Goal: Transaction & Acquisition: Download file/media

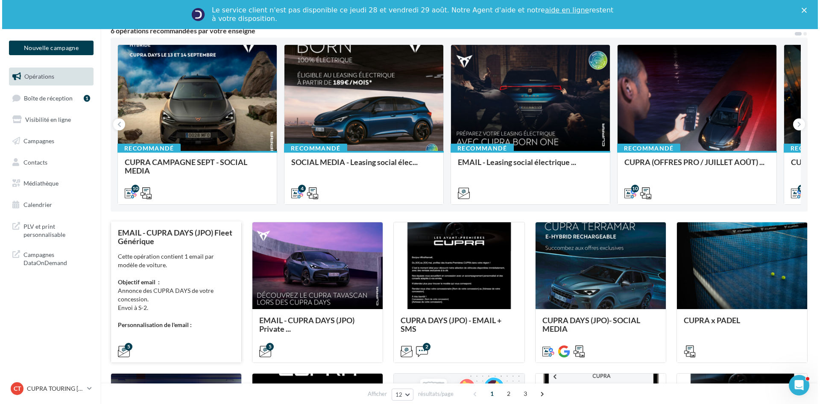
scroll to position [85, 0]
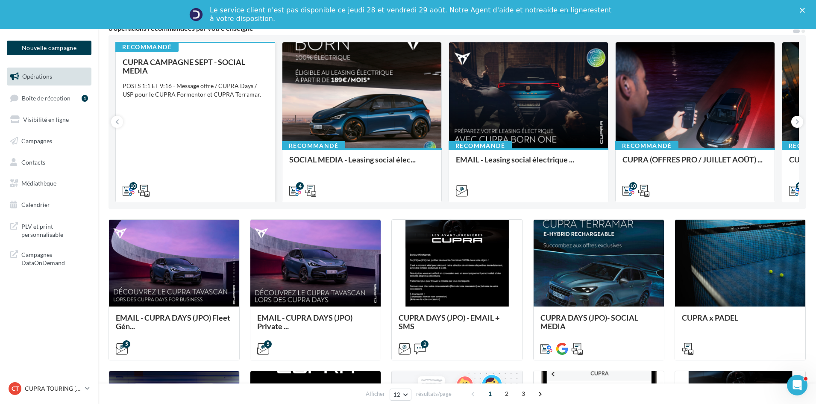
click at [194, 161] on div "CUPRA CAMPAGNE SEPT - SOCIAL MEDIA POSTS 1:1 ET 9:16 - Message offre / CUPRA Da…" at bounding box center [195, 126] width 145 height 136
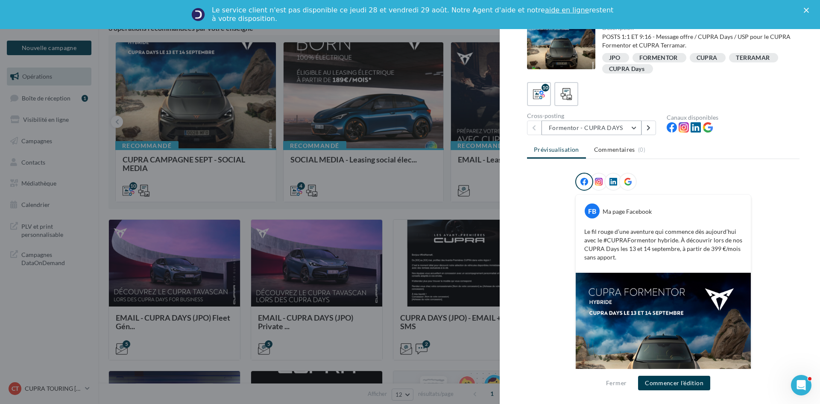
scroll to position [0, 0]
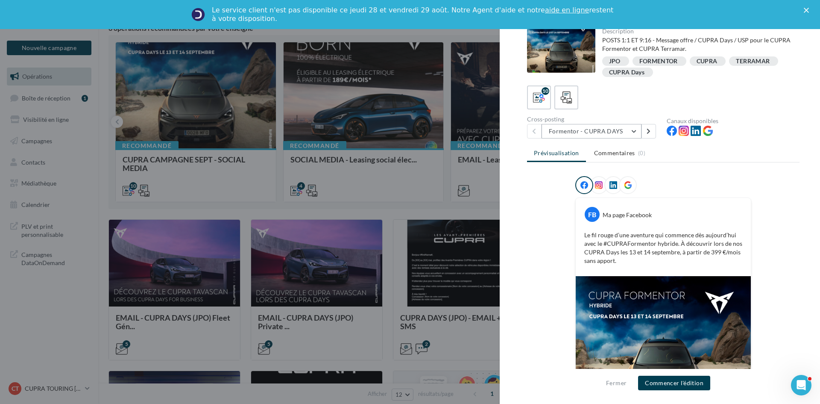
click at [628, 132] on button "Formentor - CUPRA DAYS" at bounding box center [591, 131] width 100 height 15
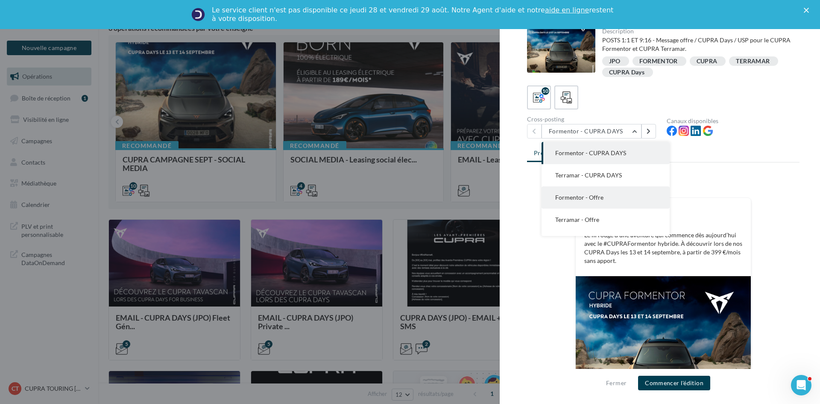
click at [612, 194] on button "Formentor - Offre" at bounding box center [605, 197] width 128 height 22
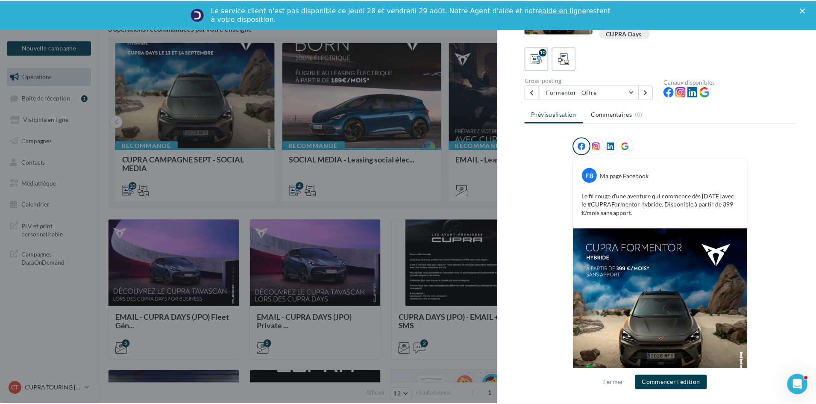
scroll to position [78, 0]
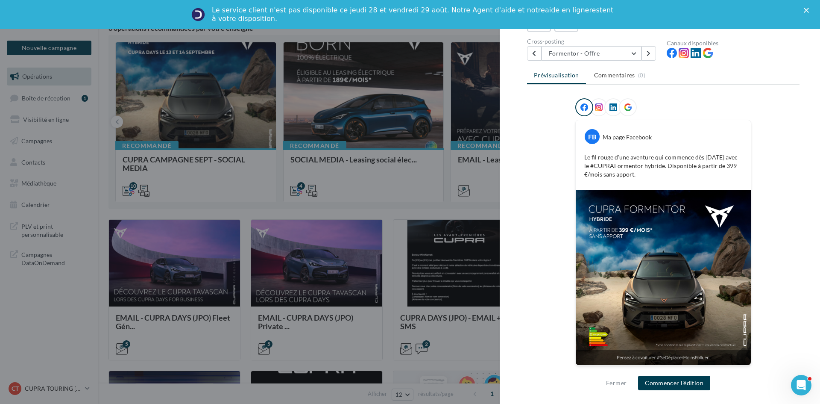
click at [467, 208] on div at bounding box center [410, 202] width 820 height 404
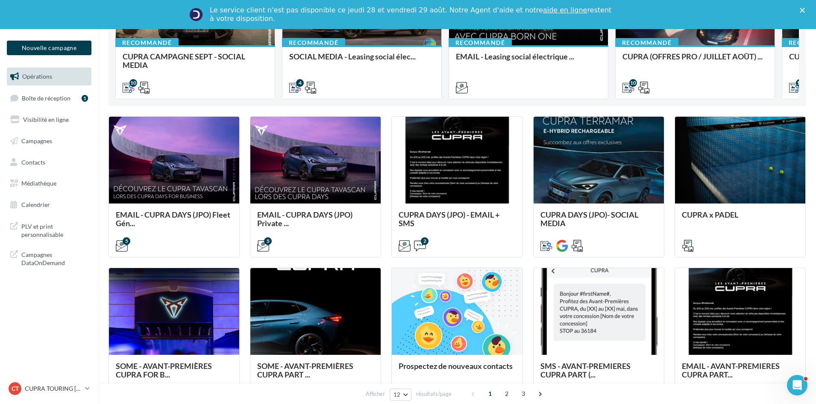
scroll to position [85, 0]
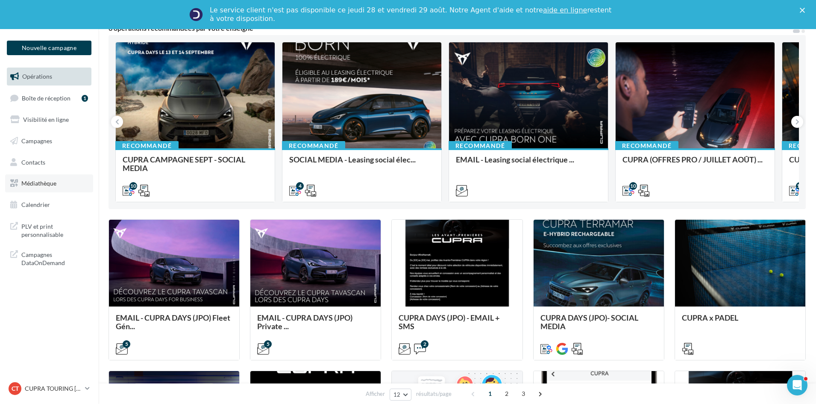
click at [56, 184] on span "Médiathèque" at bounding box center [38, 182] width 35 height 7
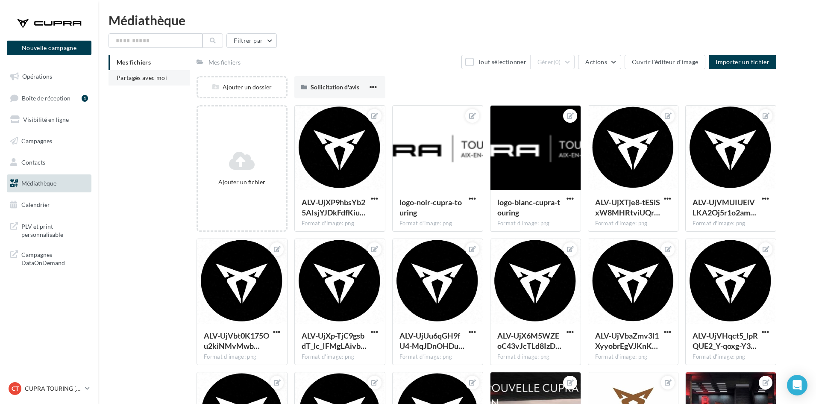
click at [141, 71] on li "Partagés avec moi" at bounding box center [148, 77] width 81 height 15
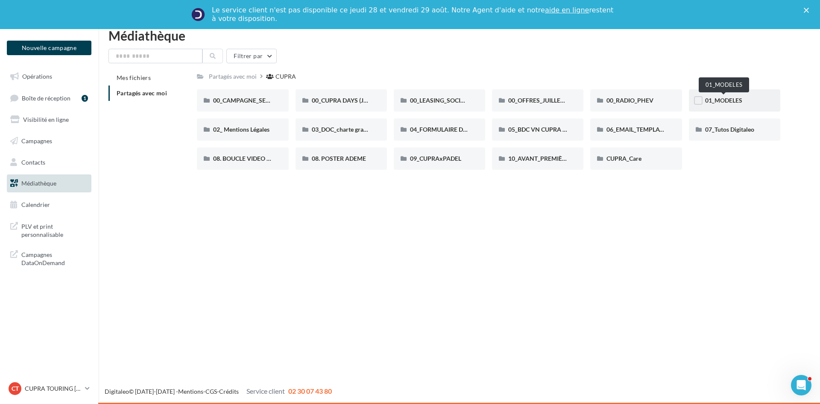
click at [729, 100] on span "01_MODELES" at bounding box center [723, 100] width 37 height 7
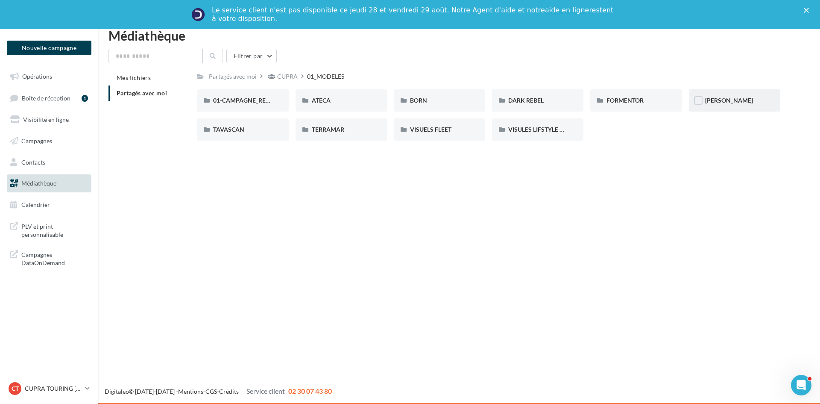
click at [754, 99] on div "[PERSON_NAME]" at bounding box center [734, 100] width 59 height 9
click at [259, 102] on div "00-5 PORTES" at bounding box center [242, 100] width 59 height 9
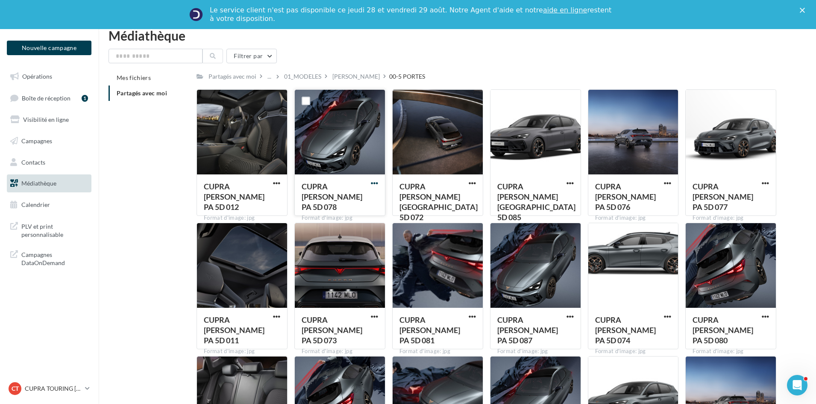
click at [375, 182] on span "button" at bounding box center [374, 182] width 7 height 7
click at [354, 194] on button "Télécharger" at bounding box center [336, 200] width 85 height 22
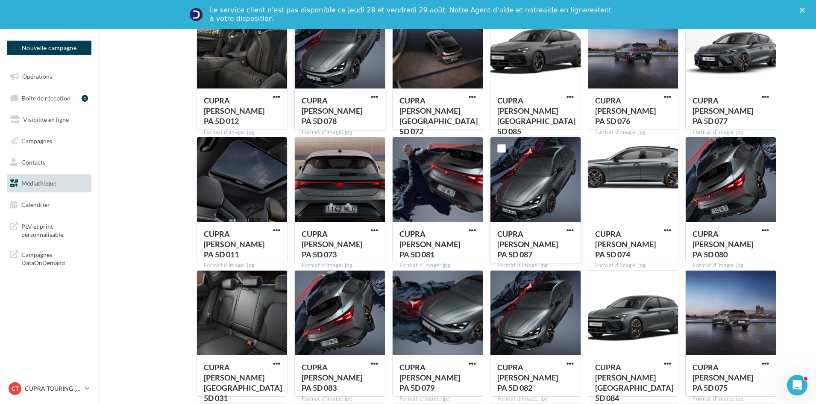
click at [573, 230] on button "button" at bounding box center [570, 230] width 11 height 9
click at [556, 242] on button "Télécharger" at bounding box center [532, 247] width 85 height 22
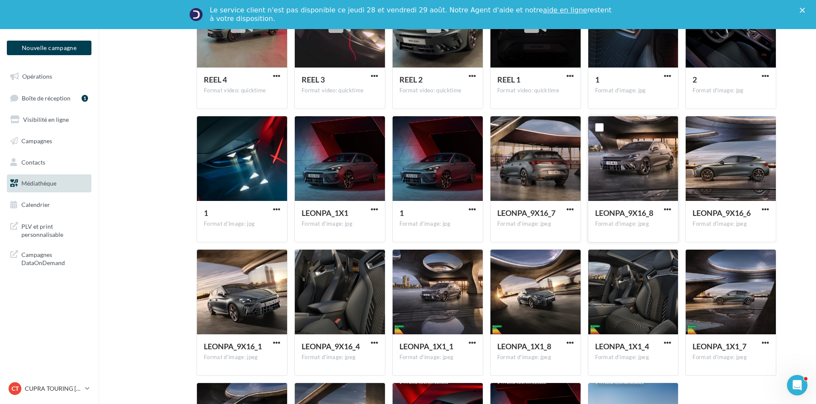
scroll to position [948, 0]
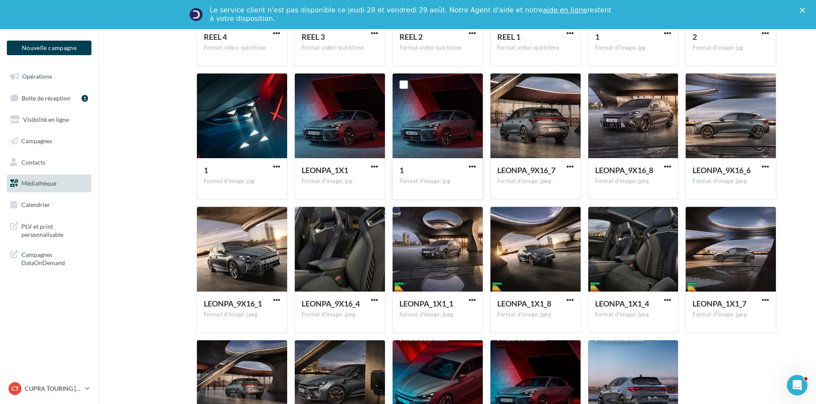
click at [471, 164] on span "button" at bounding box center [471, 166] width 7 height 7
click at [447, 184] on button "Télécharger" at bounding box center [434, 184] width 85 height 22
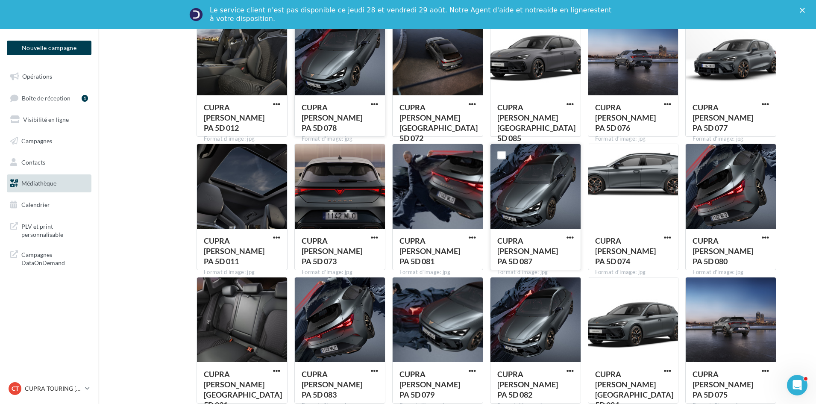
scroll to position [0, 0]
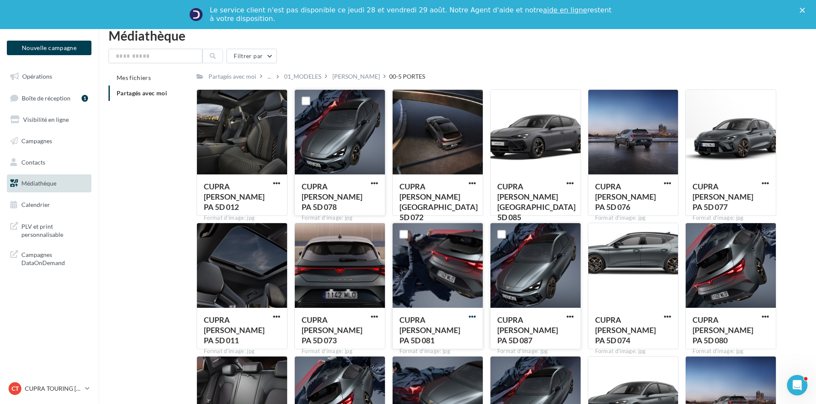
click at [469, 313] on span "button" at bounding box center [471, 316] width 7 height 7
click at [447, 330] on button "Télécharger" at bounding box center [434, 333] width 85 height 22
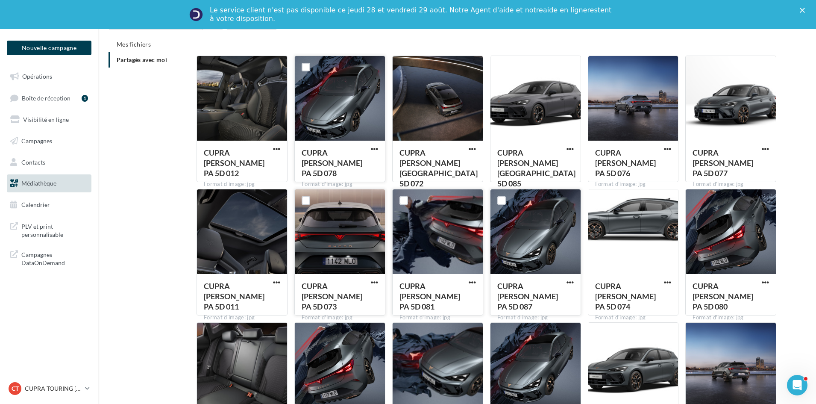
scroll to position [85, 0]
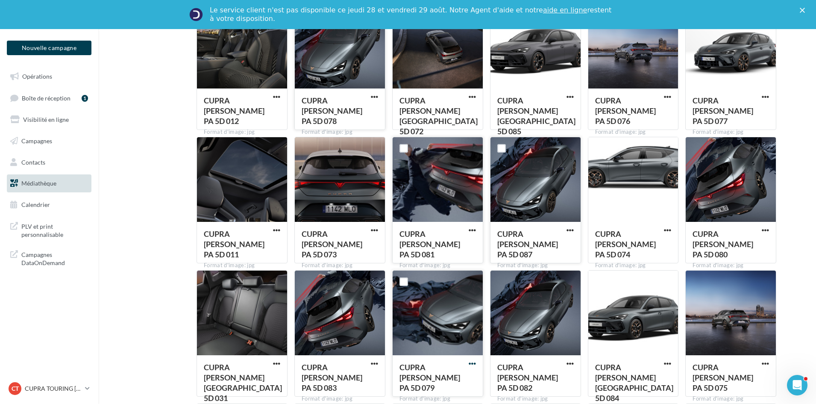
click at [471, 362] on span "button" at bounding box center [471, 363] width 7 height 7
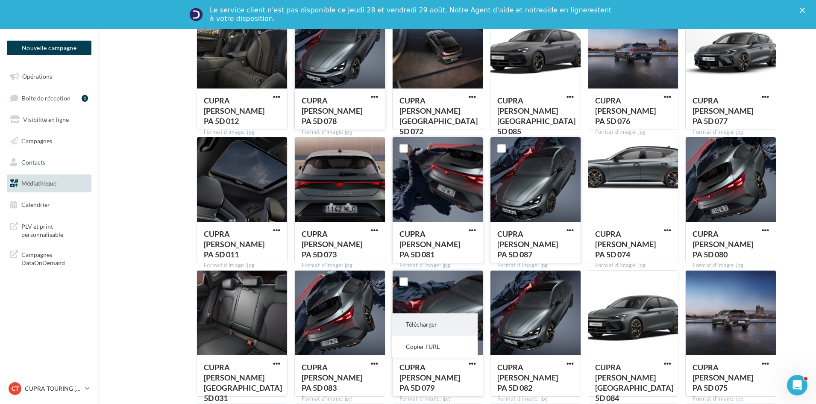
click at [432, 327] on button "Télécharger" at bounding box center [434, 324] width 85 height 22
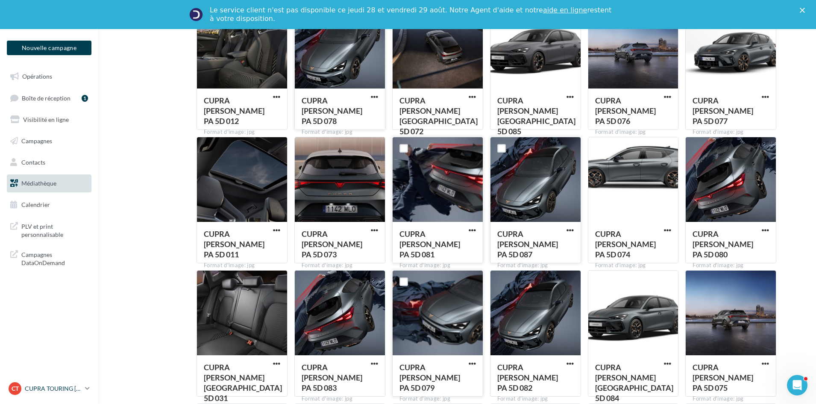
click at [52, 381] on link "CT CUPRA TOURING AIX cupra_aixenprovence" at bounding box center [49, 388] width 85 height 16
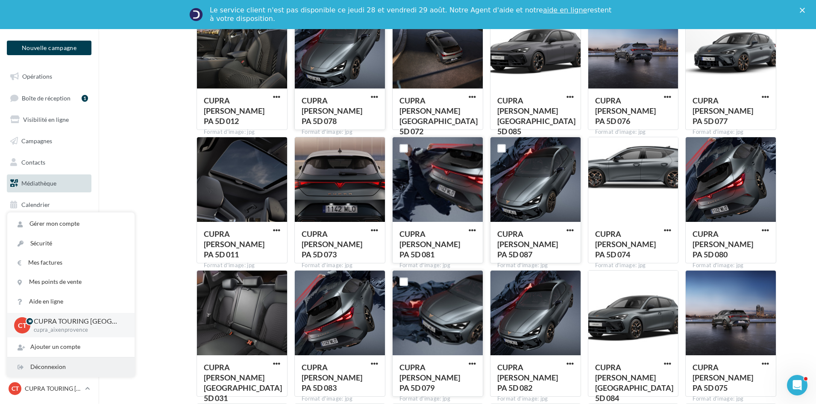
click at [52, 363] on div "Déconnexion" at bounding box center [70, 366] width 127 height 19
